Goal: Task Accomplishment & Management: Use online tool/utility

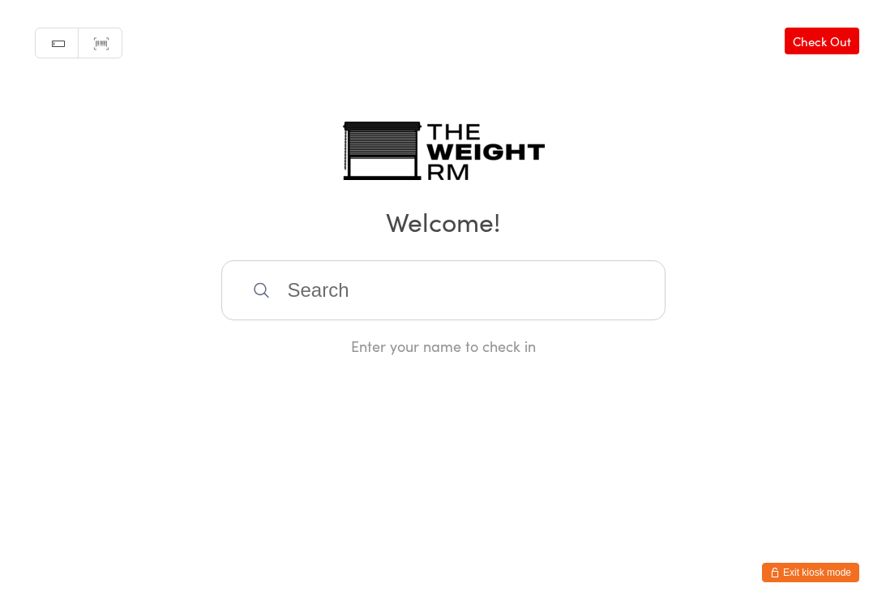
click at [433, 278] on input "search" at bounding box center [443, 290] width 444 height 60
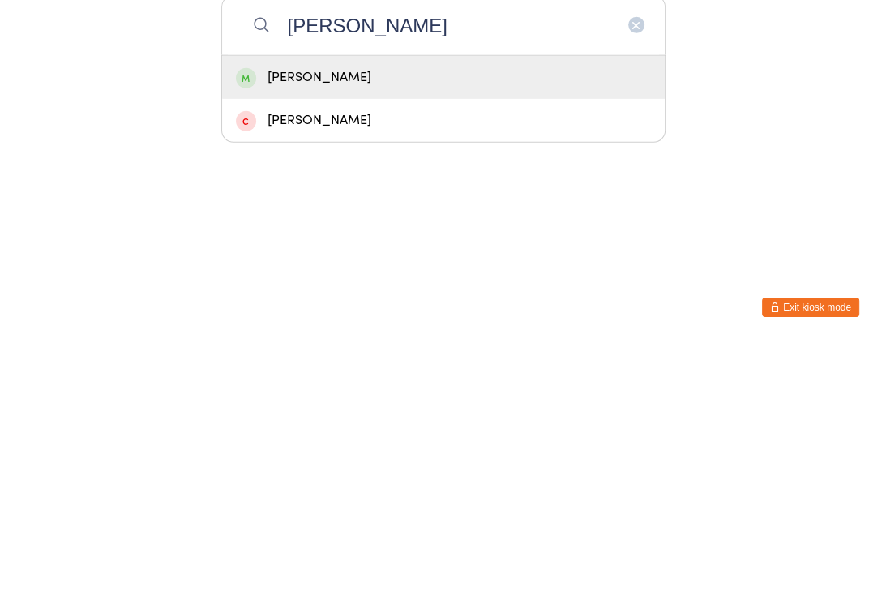
type input "[PERSON_NAME]"
click at [445, 331] on div "[PERSON_NAME]" at bounding box center [443, 342] width 415 height 22
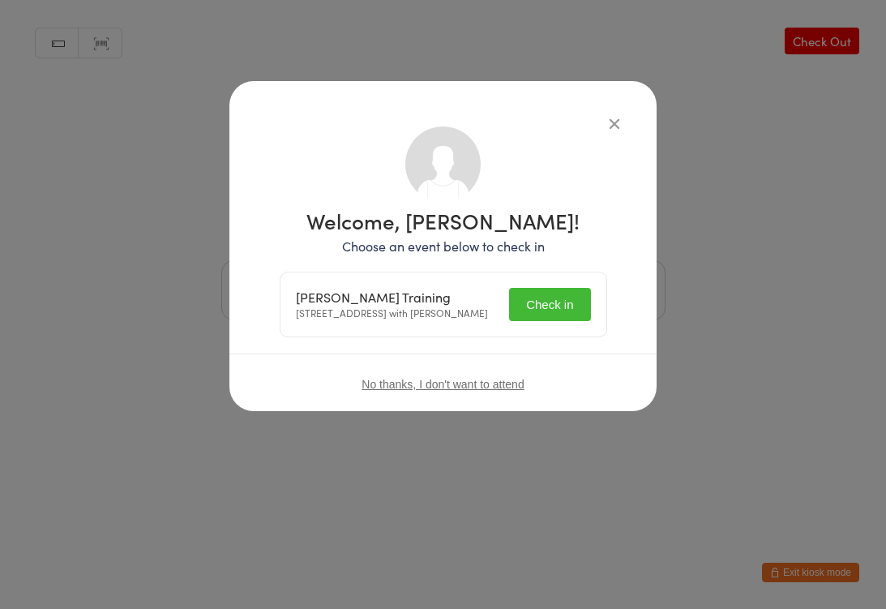
click at [567, 314] on button "Check in" at bounding box center [549, 304] width 81 height 33
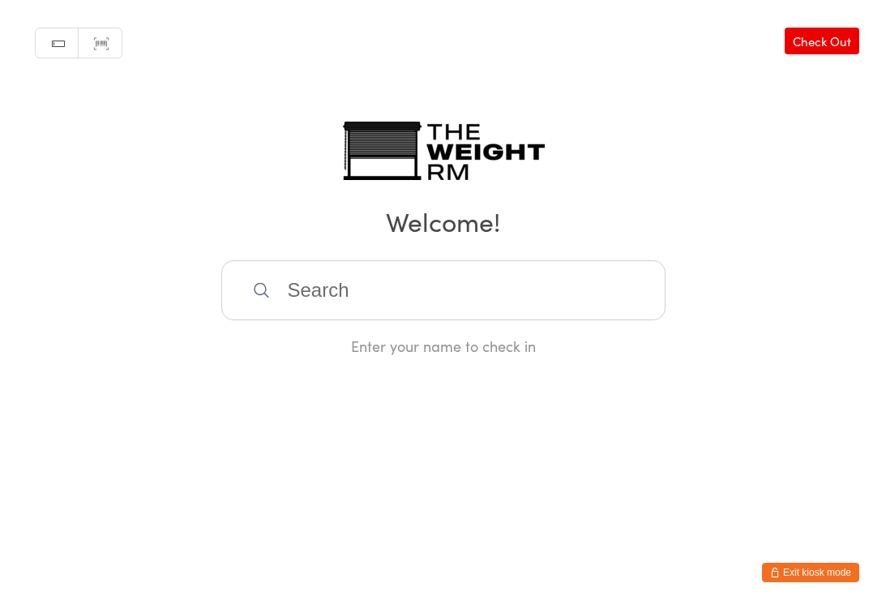
click at [570, 281] on input "search" at bounding box center [443, 290] width 444 height 60
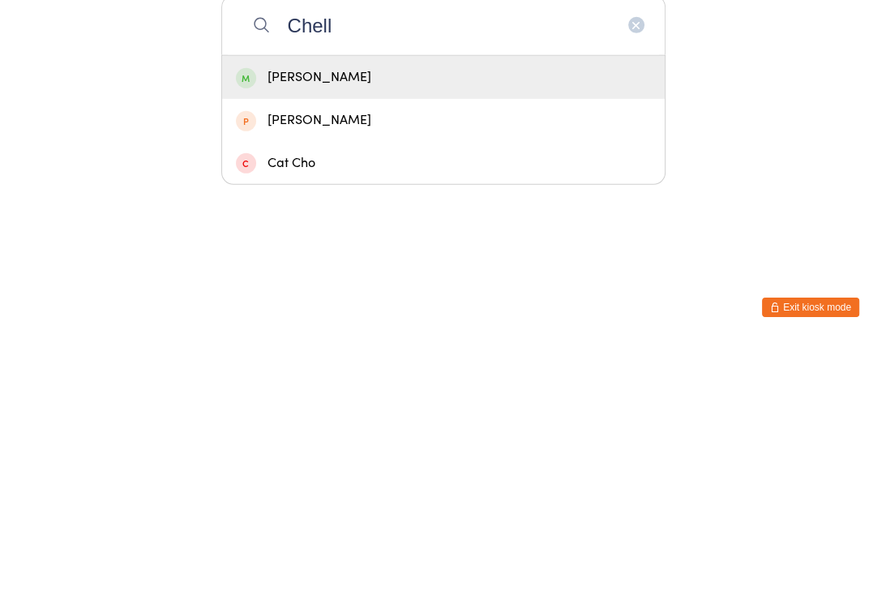
type input "Chell"
click at [395, 321] on div "[PERSON_NAME]" at bounding box center [443, 342] width 442 height 43
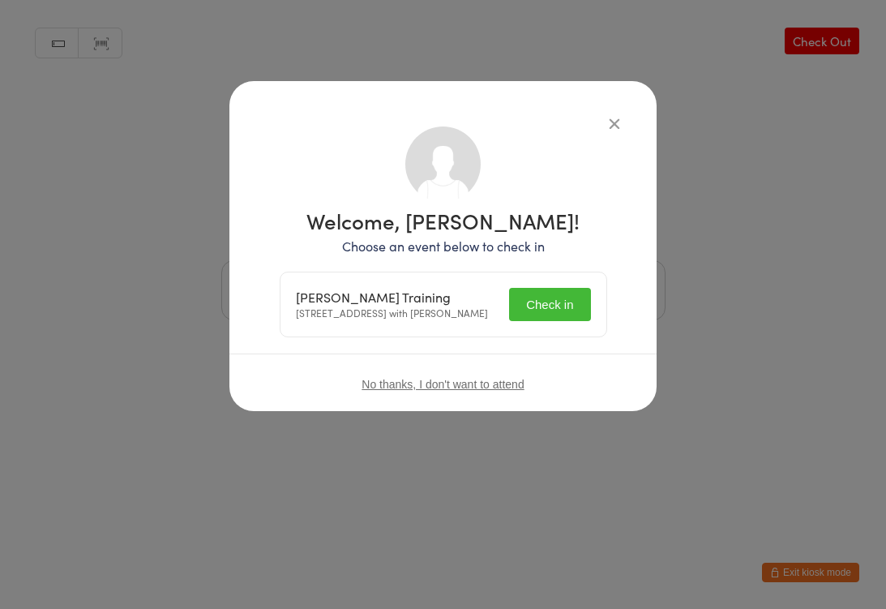
click at [564, 298] on button "Check in" at bounding box center [549, 304] width 81 height 33
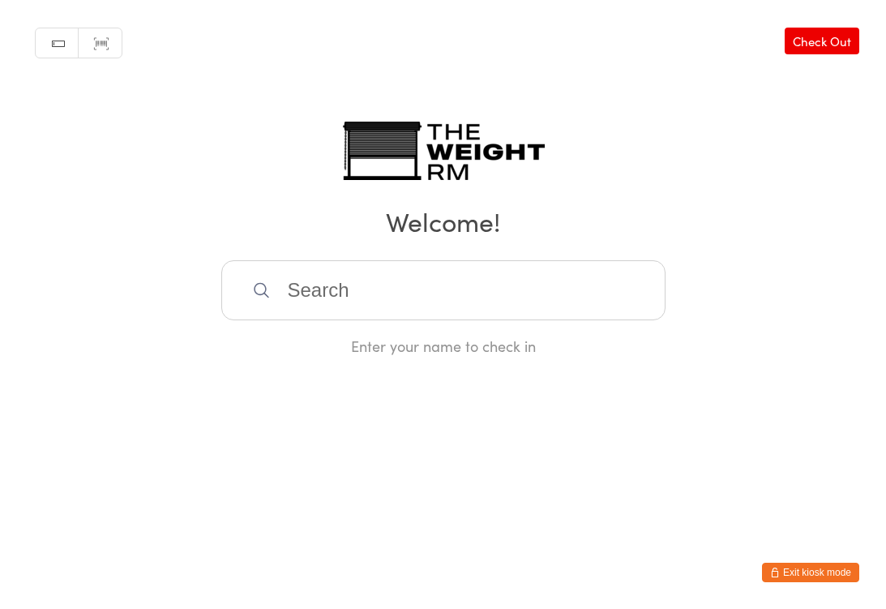
click at [340, 296] on input "search" at bounding box center [443, 290] width 444 height 60
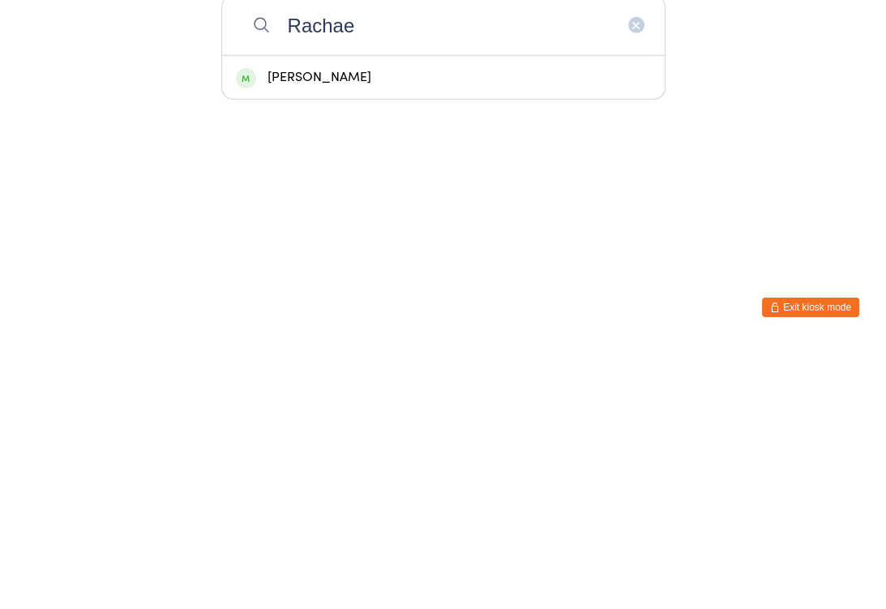
type input "Rachae"
click at [329, 331] on div "[PERSON_NAME]" at bounding box center [443, 342] width 415 height 22
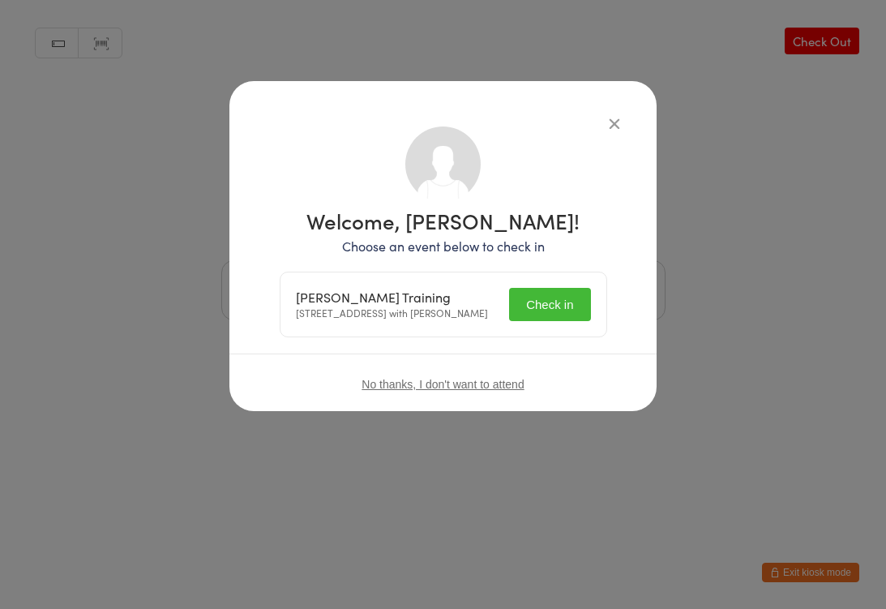
click at [562, 313] on button "Check in" at bounding box center [549, 304] width 81 height 33
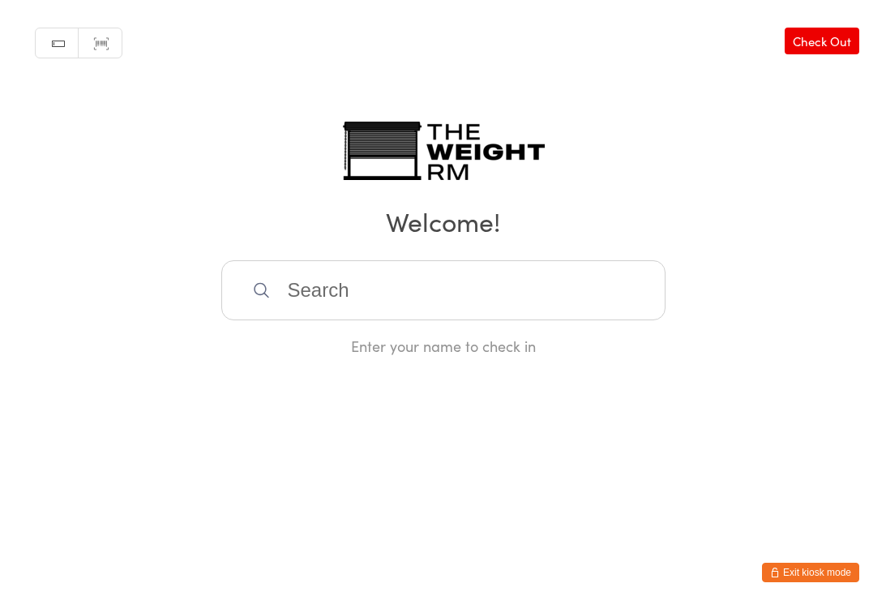
click at [494, 293] on input "search" at bounding box center [443, 290] width 444 height 60
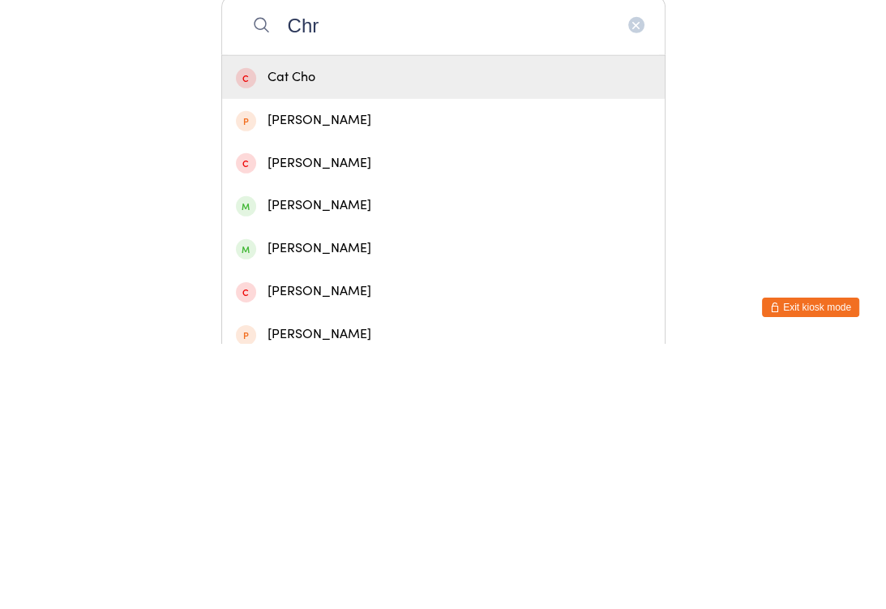
type input "Chr"
click at [362, 502] on div "[PERSON_NAME]" at bounding box center [443, 513] width 415 height 22
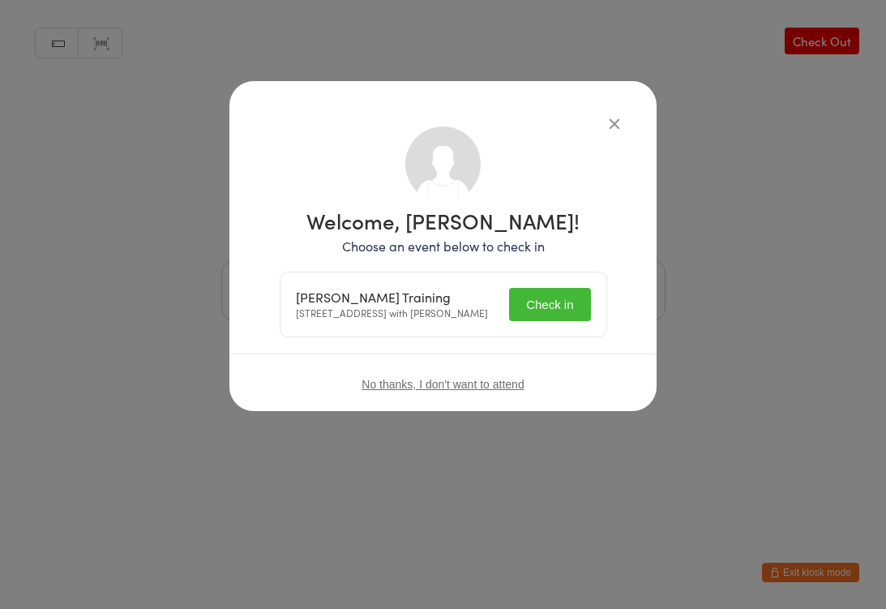
click at [554, 304] on button "Check in" at bounding box center [549, 304] width 81 height 33
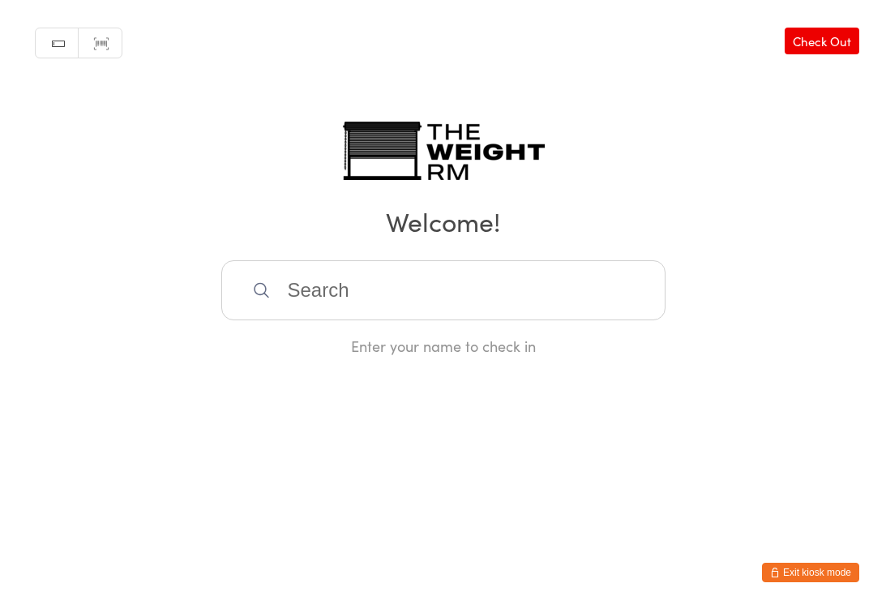
click at [337, 288] on input "search" at bounding box center [443, 290] width 444 height 60
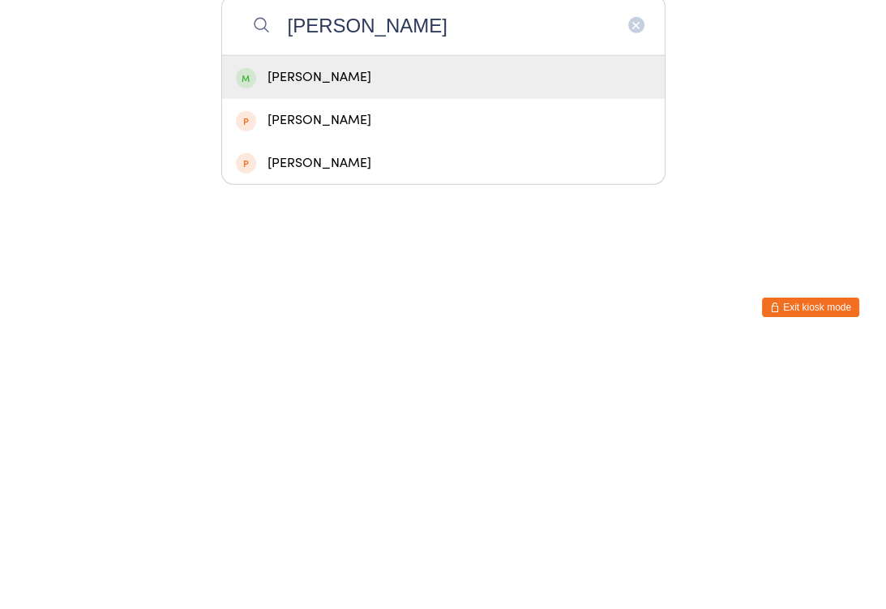
type input "[PERSON_NAME]"
click at [303, 331] on div "[PERSON_NAME]" at bounding box center [443, 342] width 415 height 22
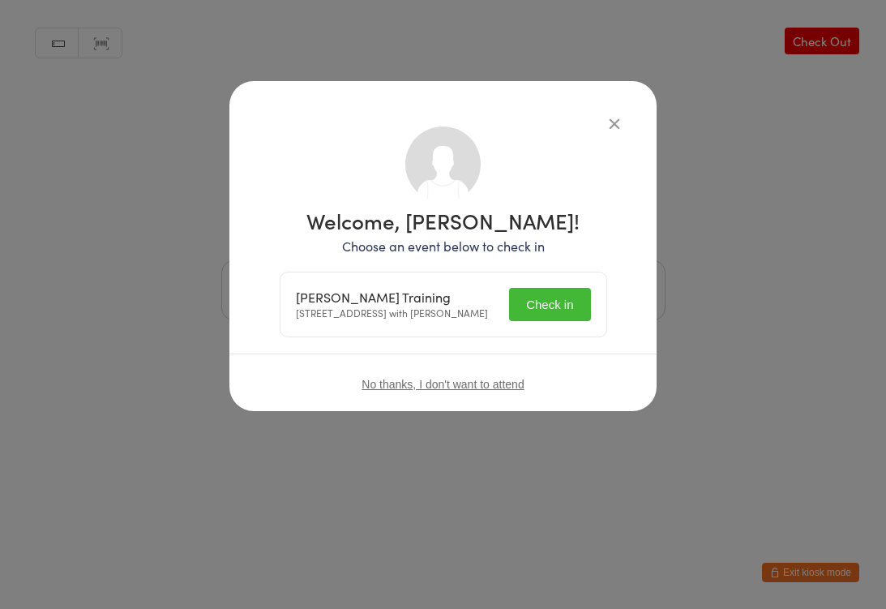
click at [540, 313] on button "Check in" at bounding box center [549, 304] width 81 height 33
